Goal: Information Seeking & Learning: Learn about a topic

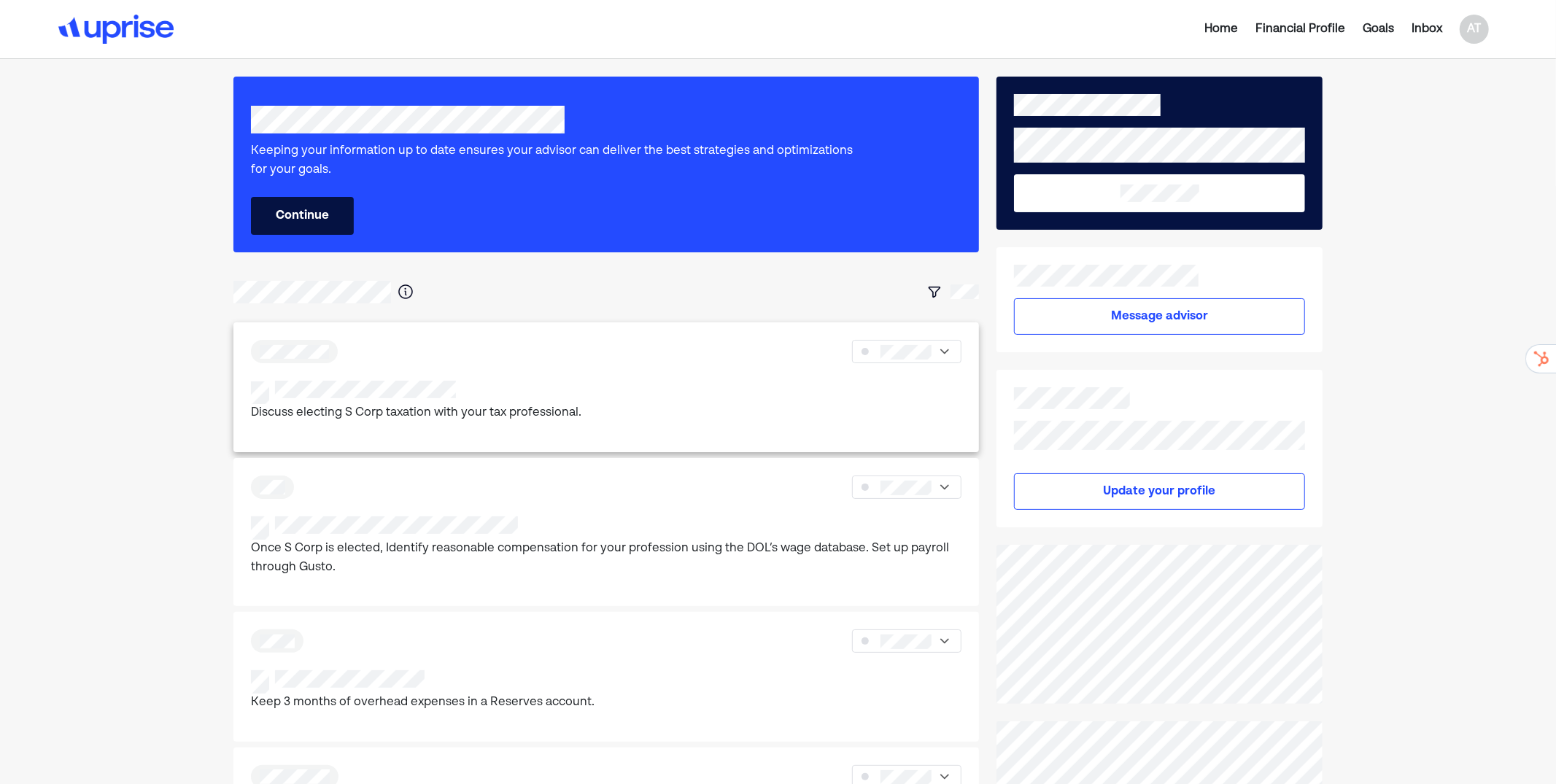
click at [671, 392] on div "Discuss electing S Corp taxation with your tax professional." at bounding box center [606, 402] width 710 height 42
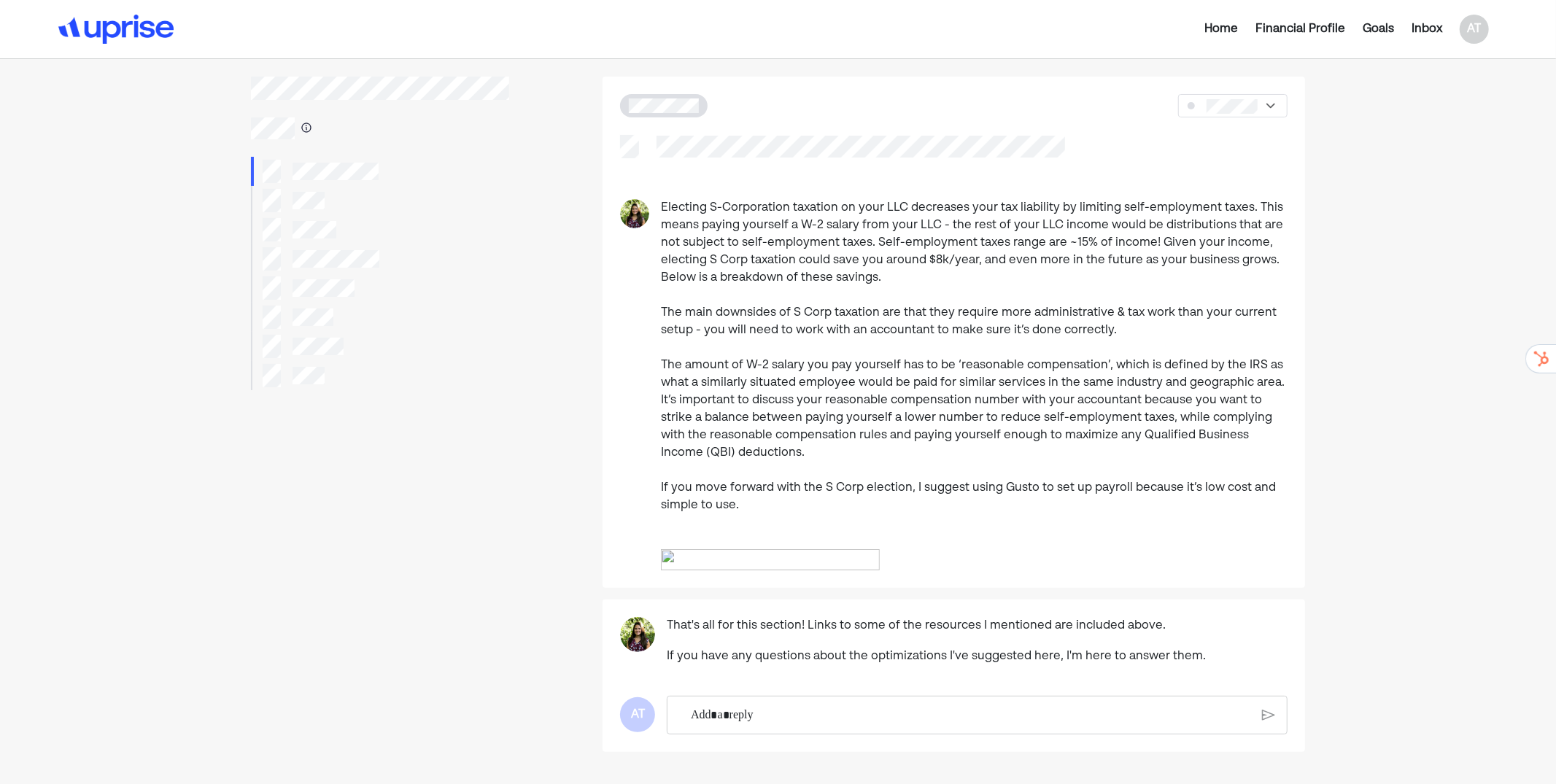
click at [338, 227] on div at bounding box center [380, 229] width 259 height 29
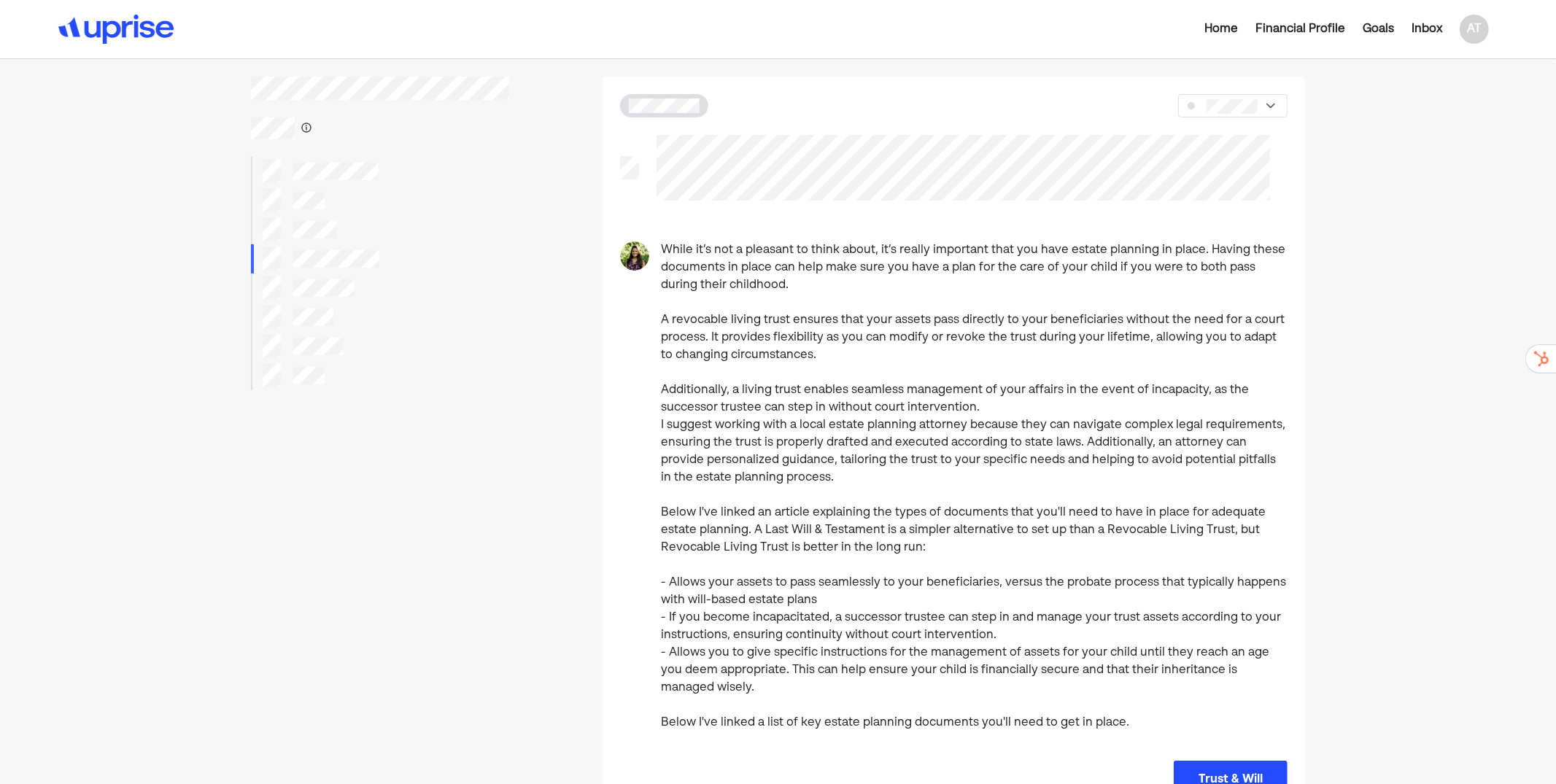
click at [362, 237] on div at bounding box center [380, 229] width 259 height 29
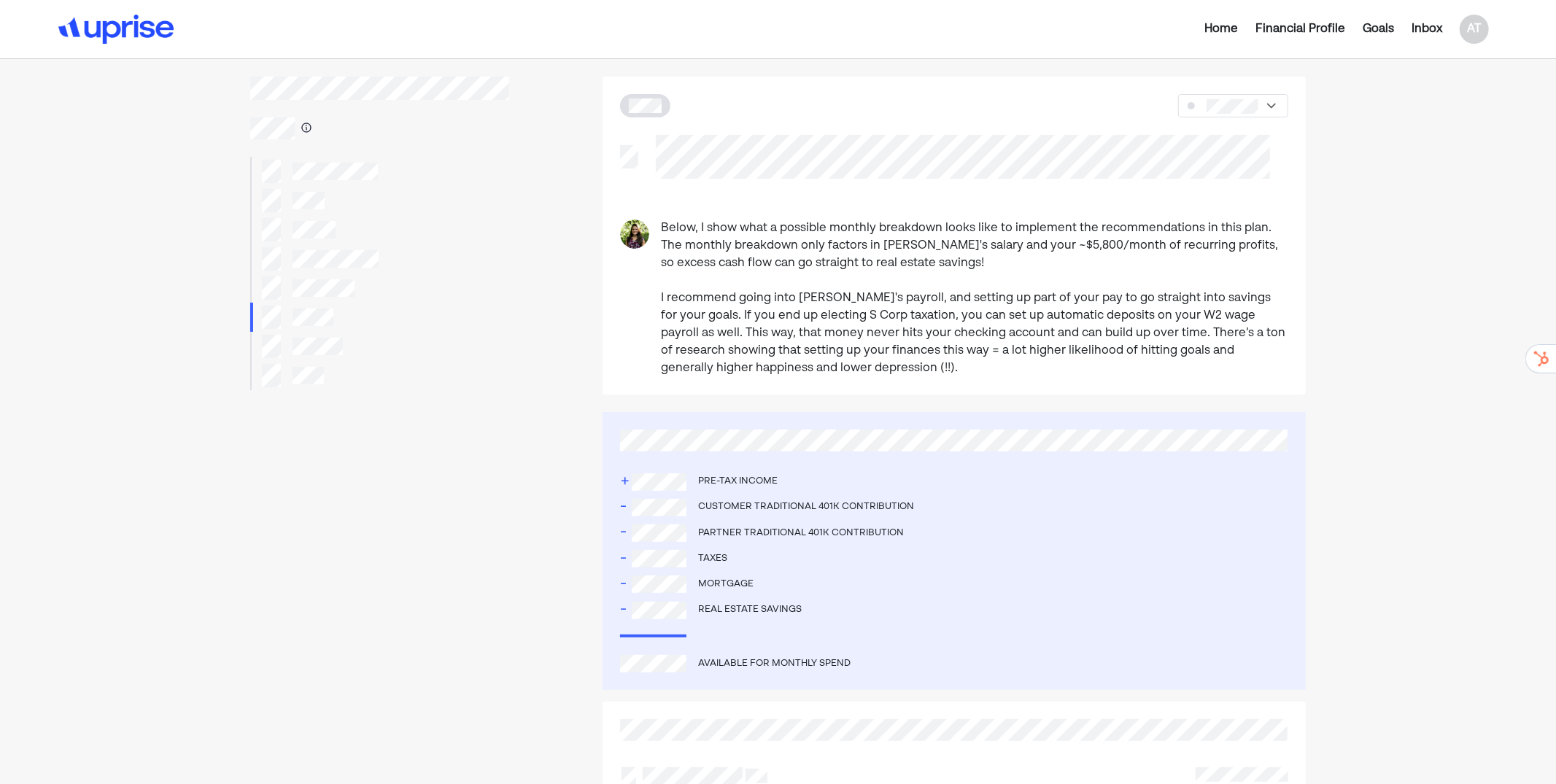
click at [165, 38] on img at bounding box center [116, 29] width 115 height 29
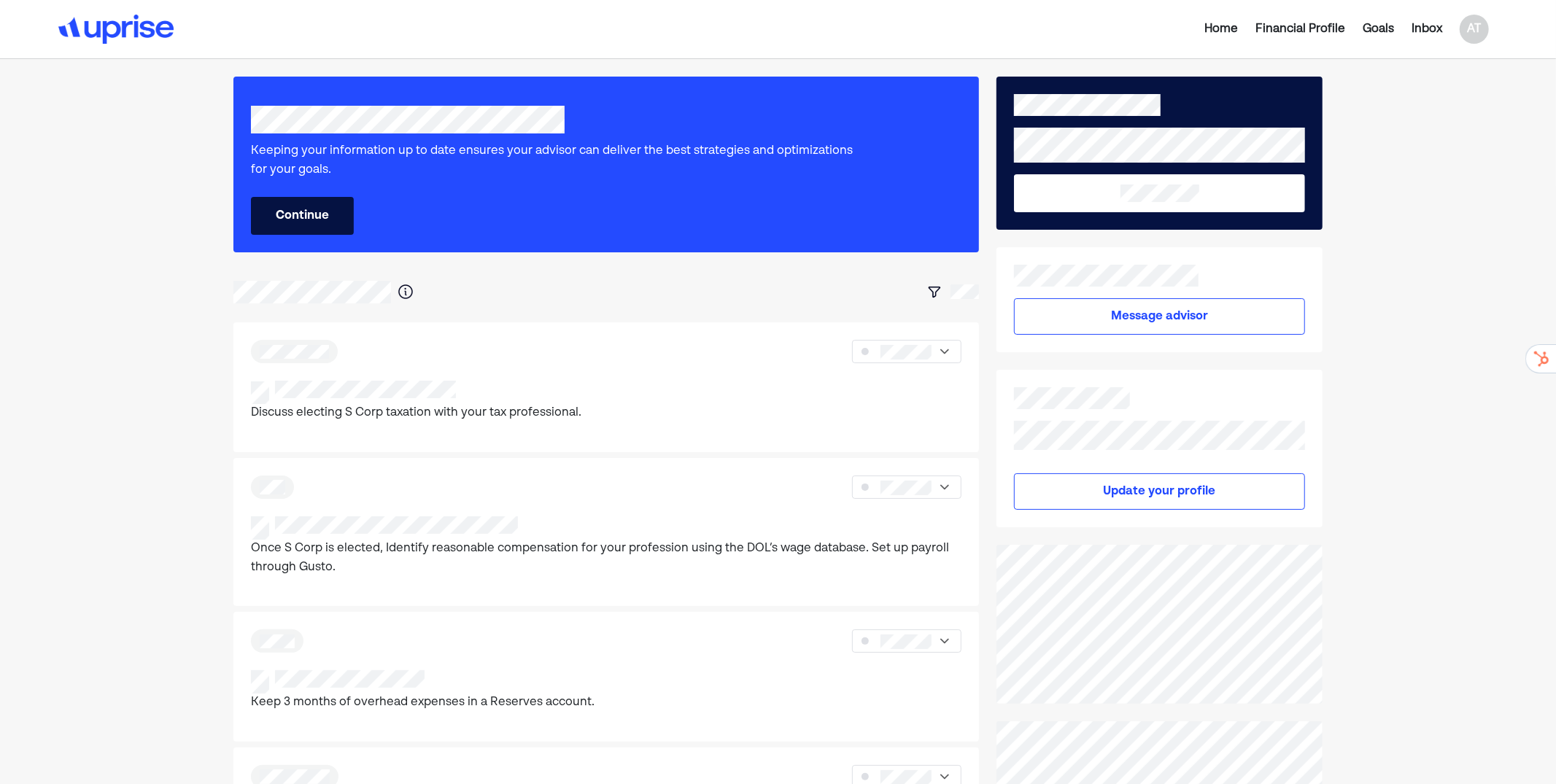
click at [1186, 314] on button "Message advisor" at bounding box center [1158, 317] width 291 height 37
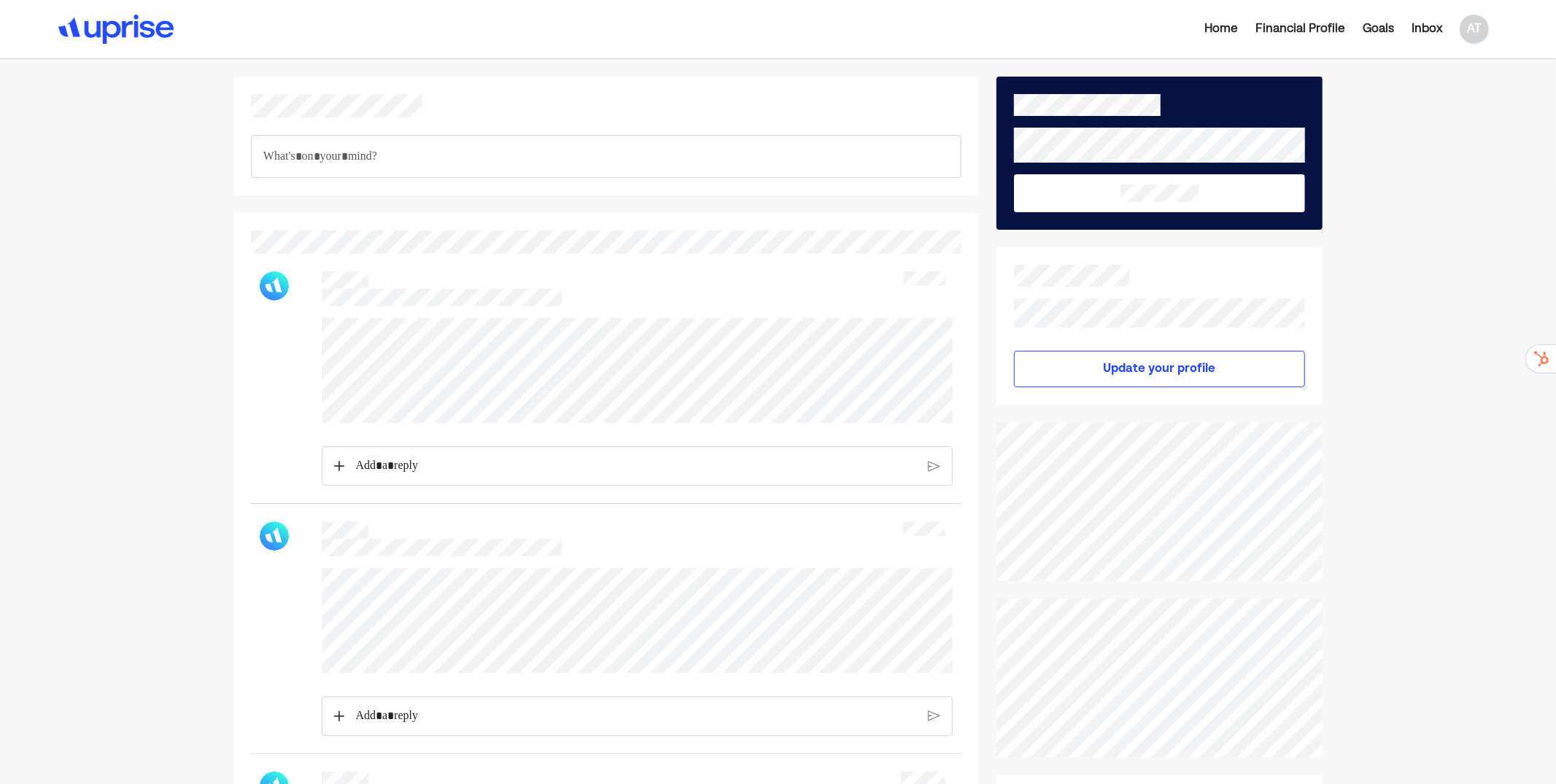
click at [128, 30] on img at bounding box center [116, 29] width 115 height 29
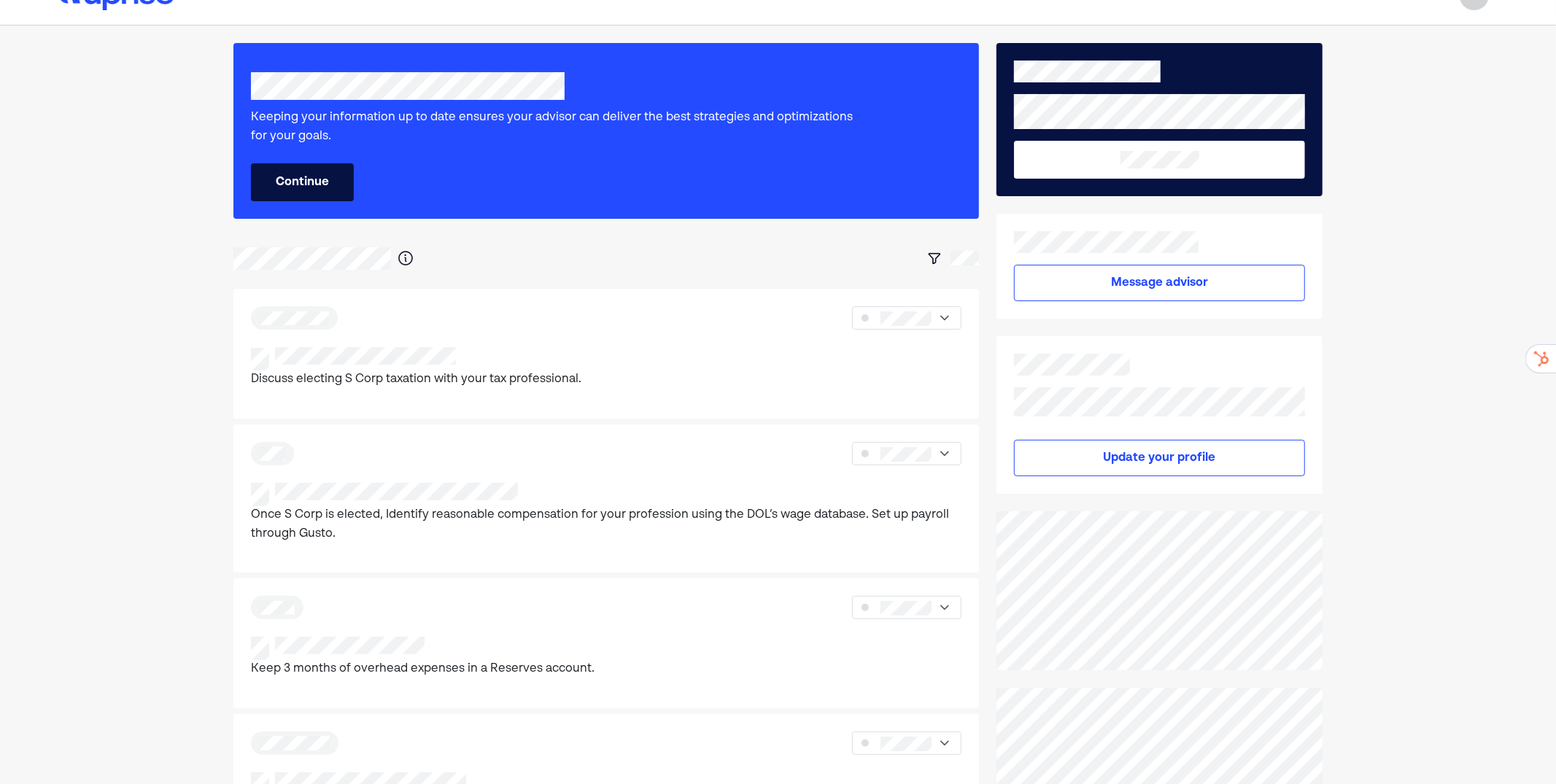
scroll to position [37, 0]
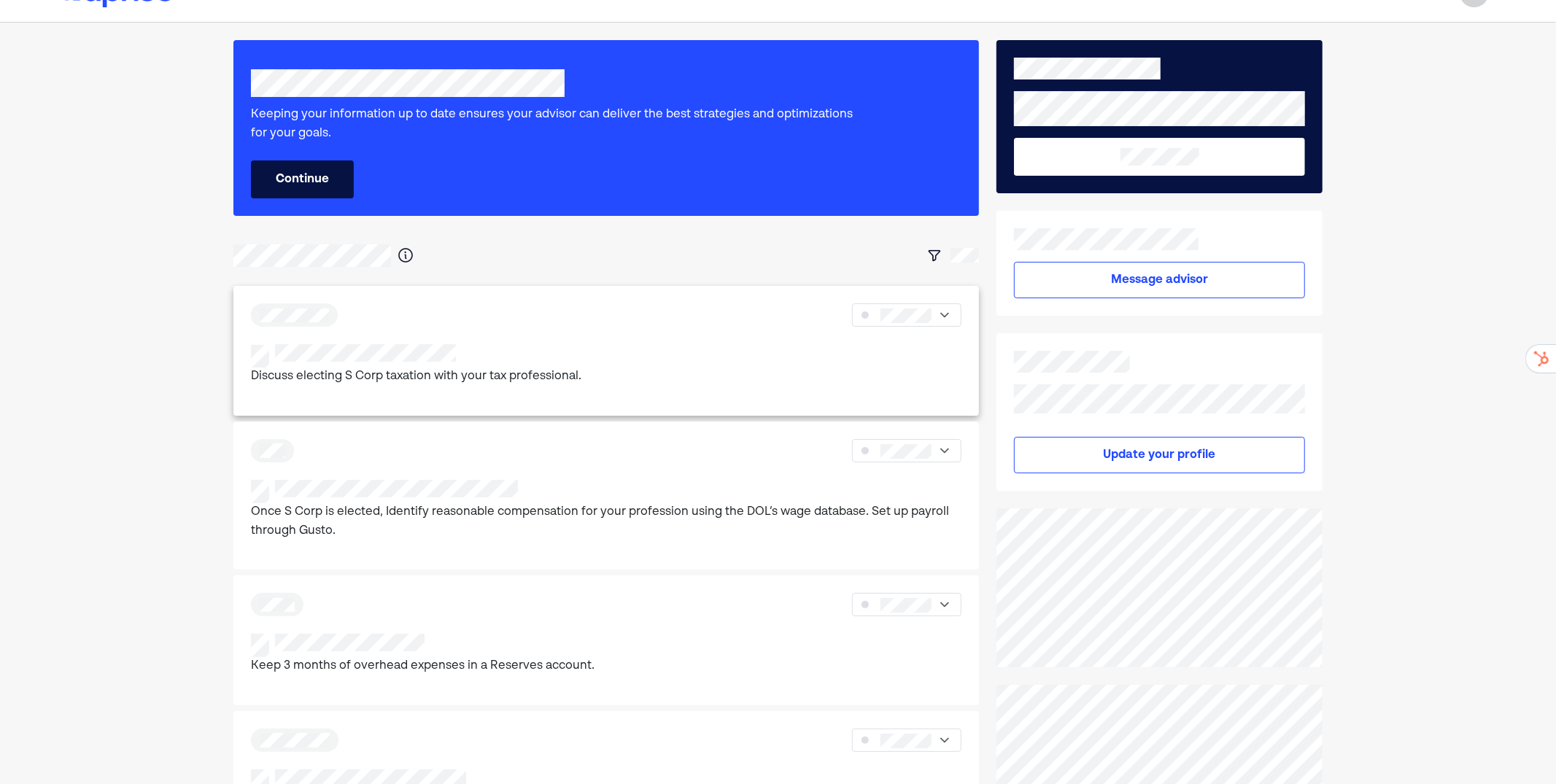
click at [768, 385] on div "Discuss electing S Corp taxation with your tax professional." at bounding box center [606, 365] width 710 height 42
